Goal: Transaction & Acquisition: Purchase product/service

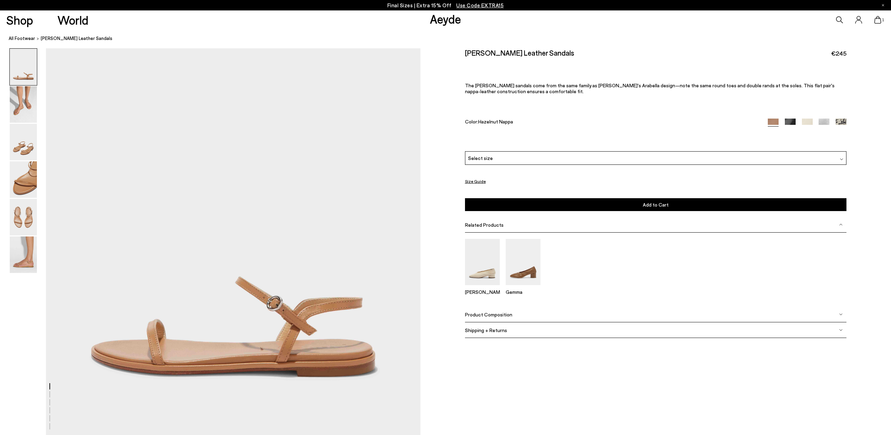
click at [842, 122] on img at bounding box center [841, 124] width 11 height 11
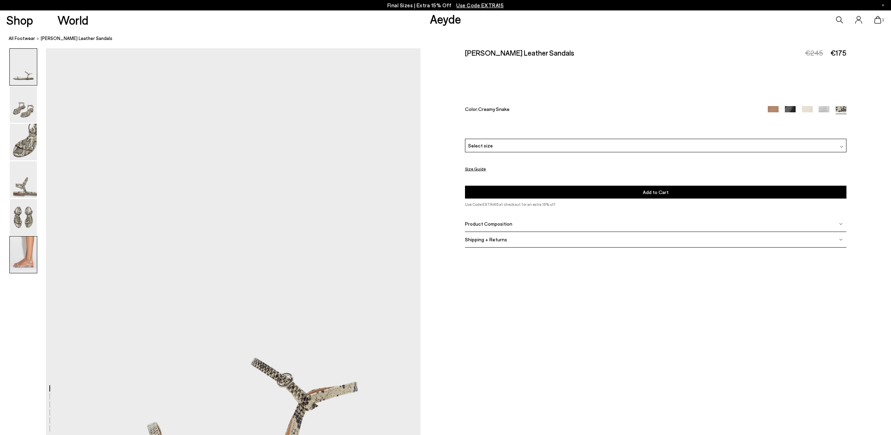
click at [14, 270] on img at bounding box center [23, 255] width 27 height 37
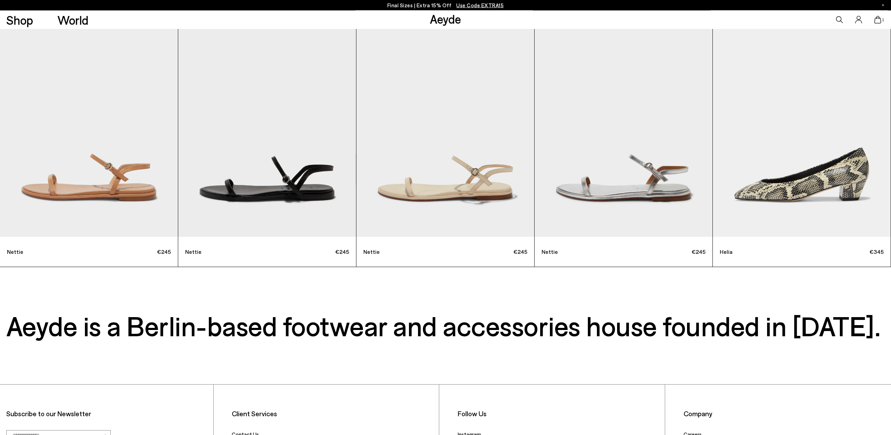
scroll to position [3573, 0]
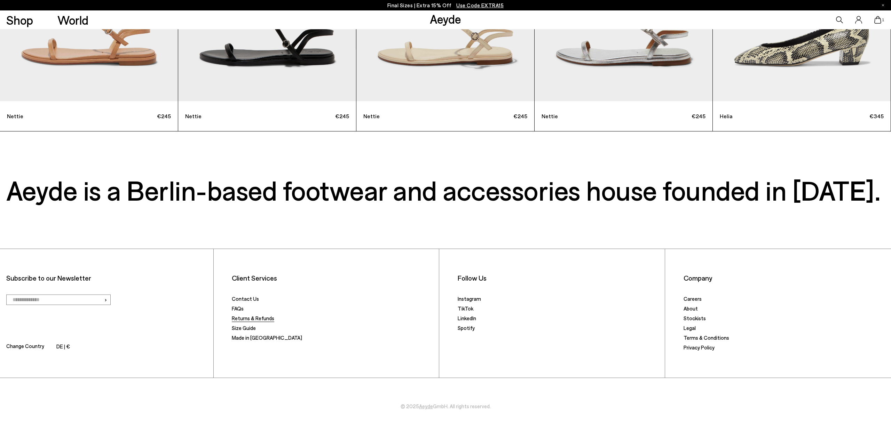
click at [254, 321] on link "Returns & Refunds" at bounding box center [253, 318] width 42 height 6
